Goal: Navigation & Orientation: Find specific page/section

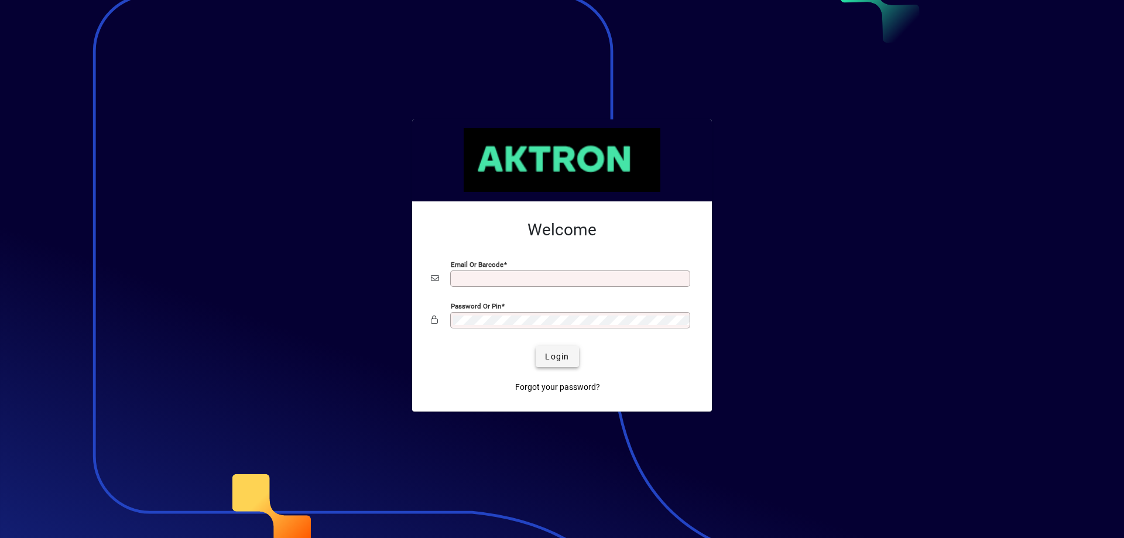
type input "**********"
click at [550, 351] on span "Login" at bounding box center [557, 357] width 24 height 12
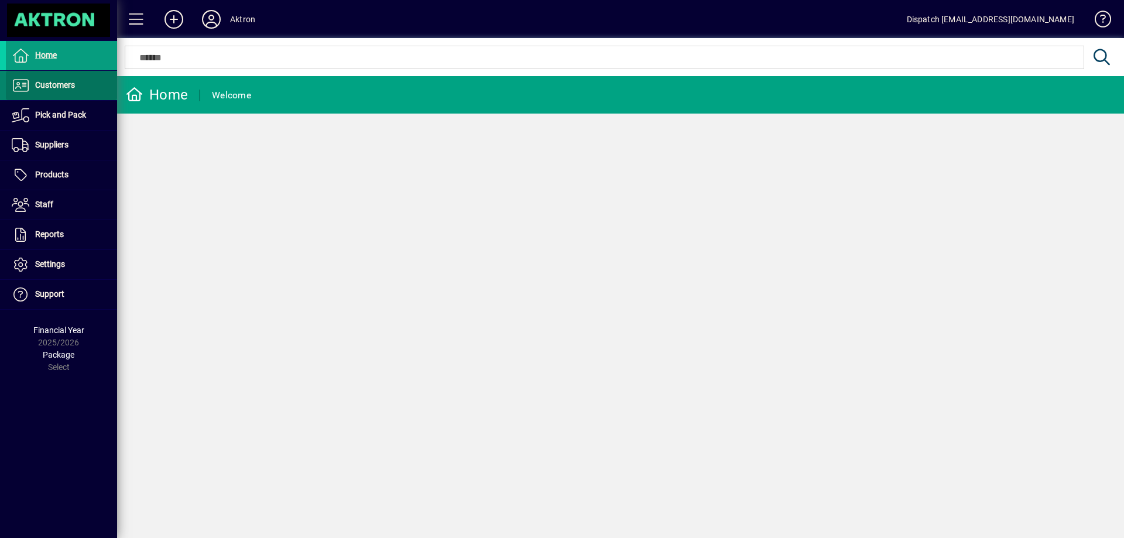
click at [60, 85] on span "Customers" at bounding box center [55, 84] width 40 height 9
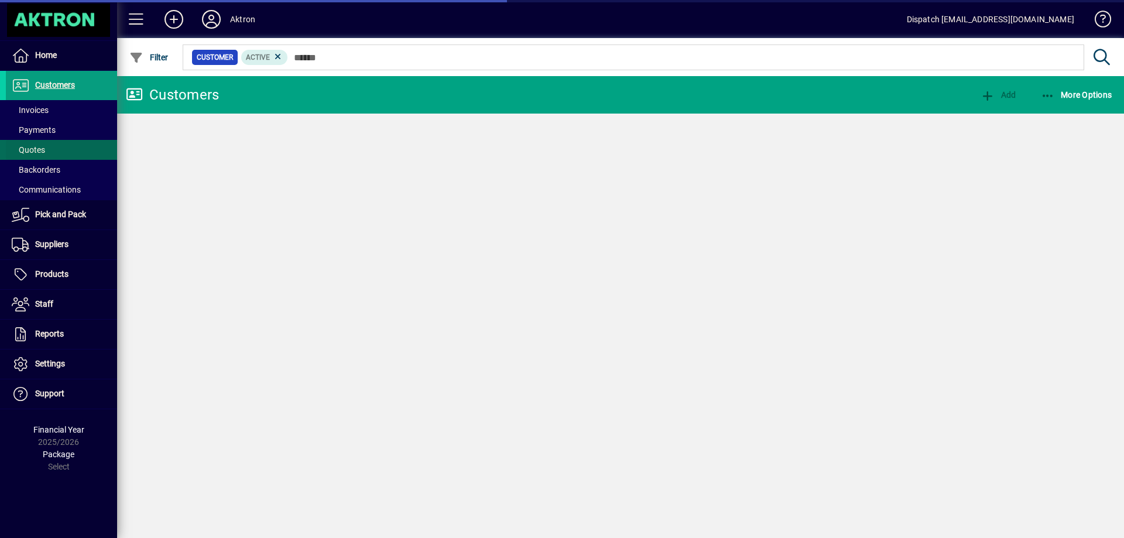
click at [38, 150] on span "Quotes" at bounding box center [28, 149] width 33 height 9
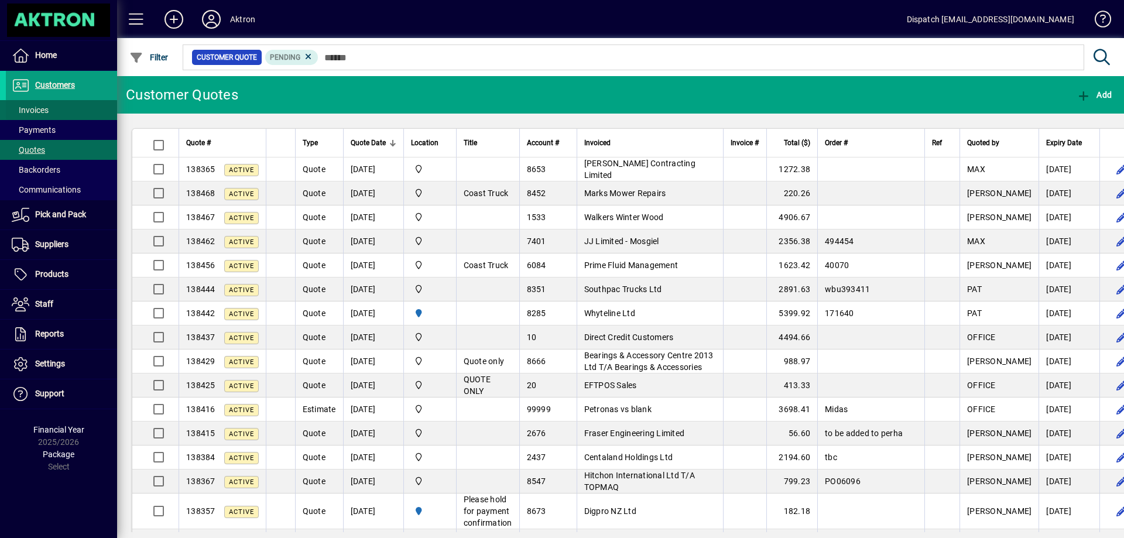
click at [40, 109] on span "Invoices" at bounding box center [30, 109] width 37 height 9
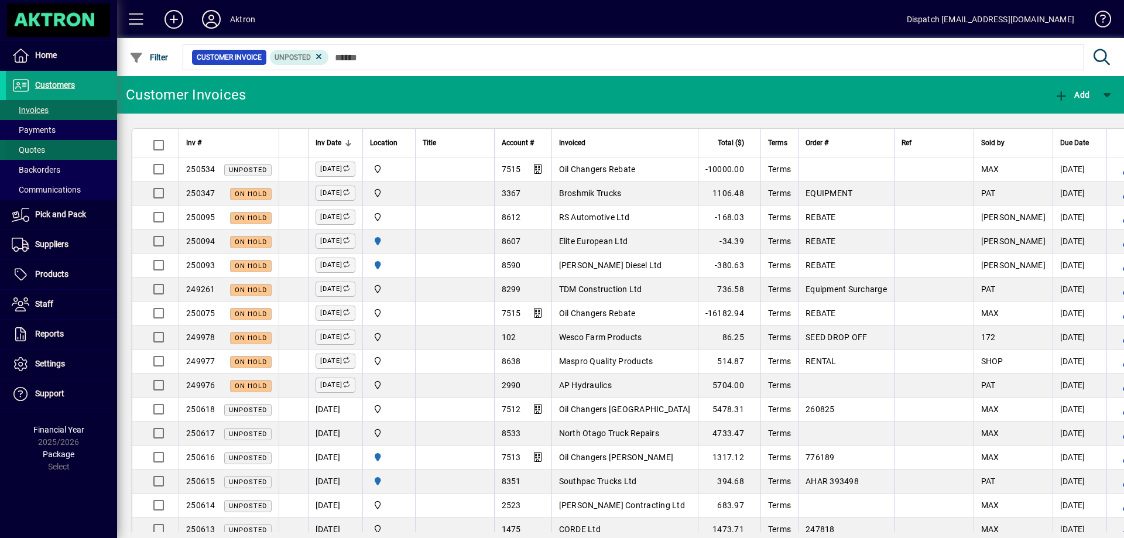
click at [33, 149] on span "Quotes" at bounding box center [28, 149] width 33 height 9
